Goal: Information Seeking & Learning: Compare options

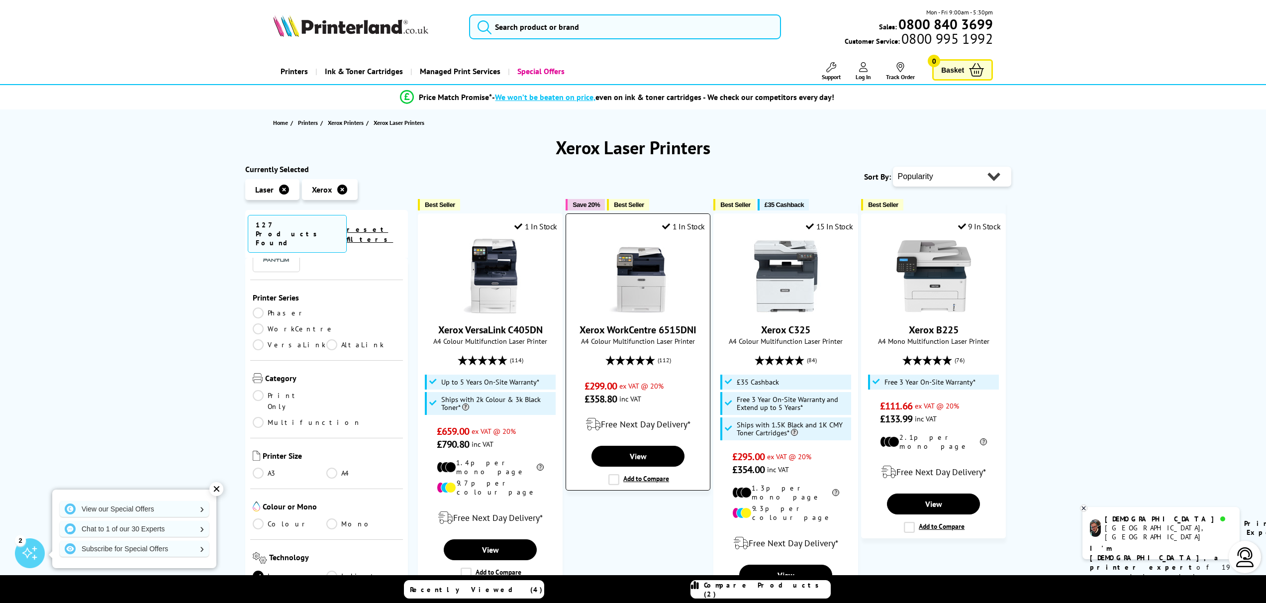
scroll to position [121, 0]
click at [963, 180] on select "Popularity Rating Price - Low to High Price - High to Low Running Costs - Low t…" at bounding box center [952, 177] width 118 height 20
select select "Price Ascending"
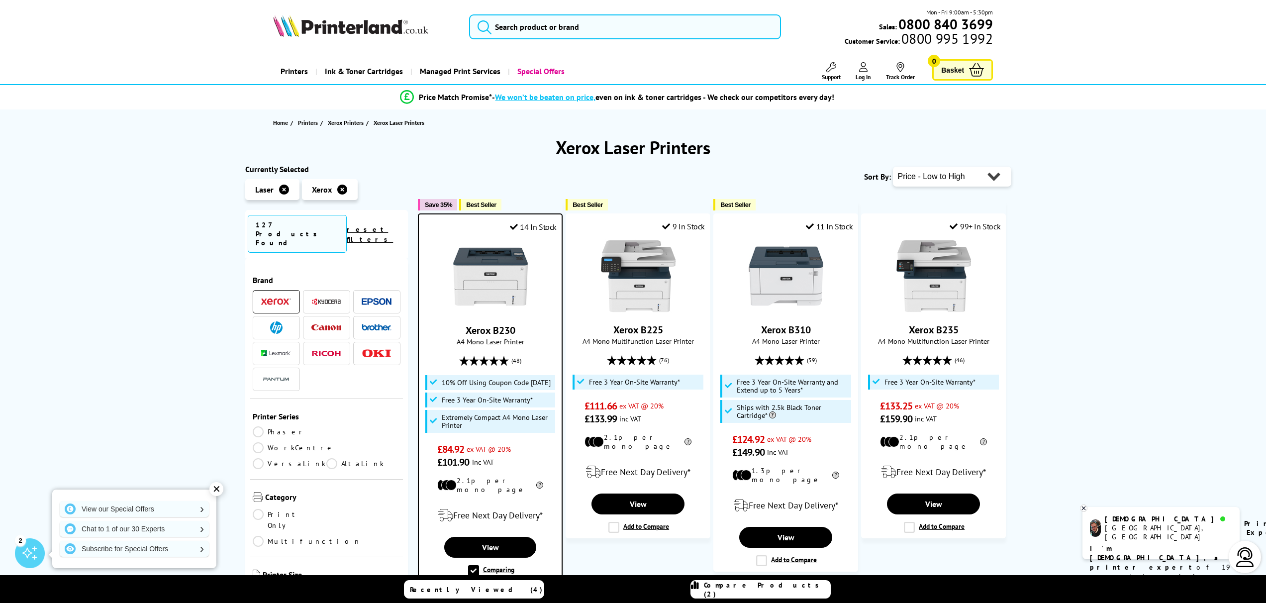
click at [491, 286] on img at bounding box center [490, 276] width 75 height 75
click at [775, 588] on span "Compare Products (2)" at bounding box center [767, 589] width 126 height 18
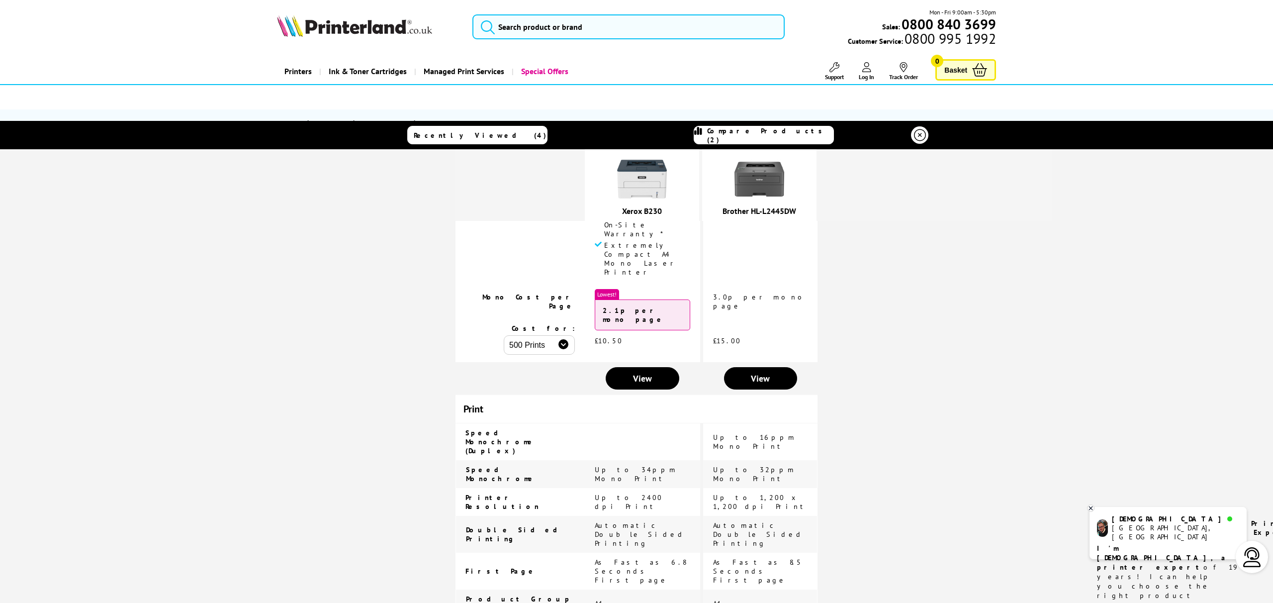
scroll to position [592, 0]
